Goal: Find specific page/section: Find specific page/section

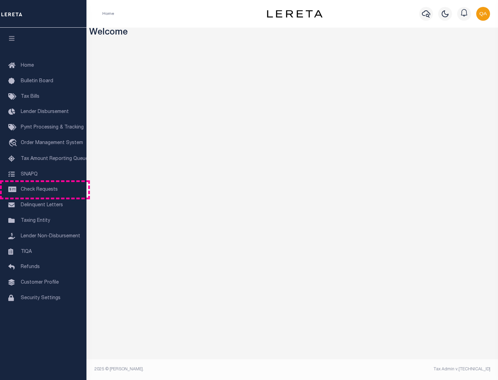
click at [43, 190] on span "Check Requests" at bounding box center [39, 189] width 37 height 5
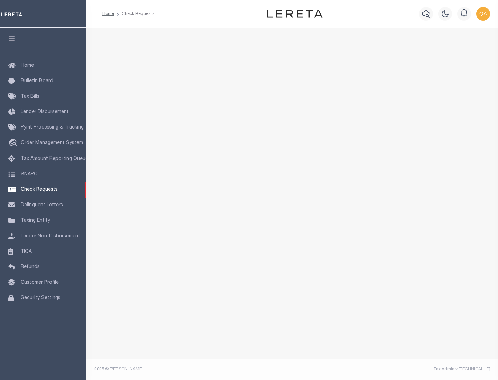
select select "50"
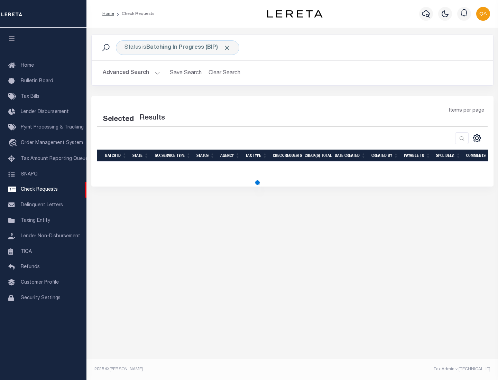
select select "50"
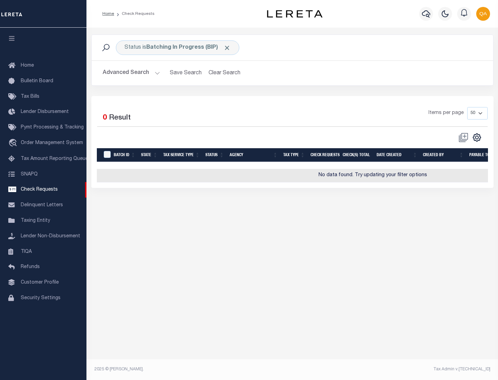
click at [227, 48] on span "Click to Remove" at bounding box center [226, 47] width 7 height 7
